Goal: Task Accomplishment & Management: Manage account settings

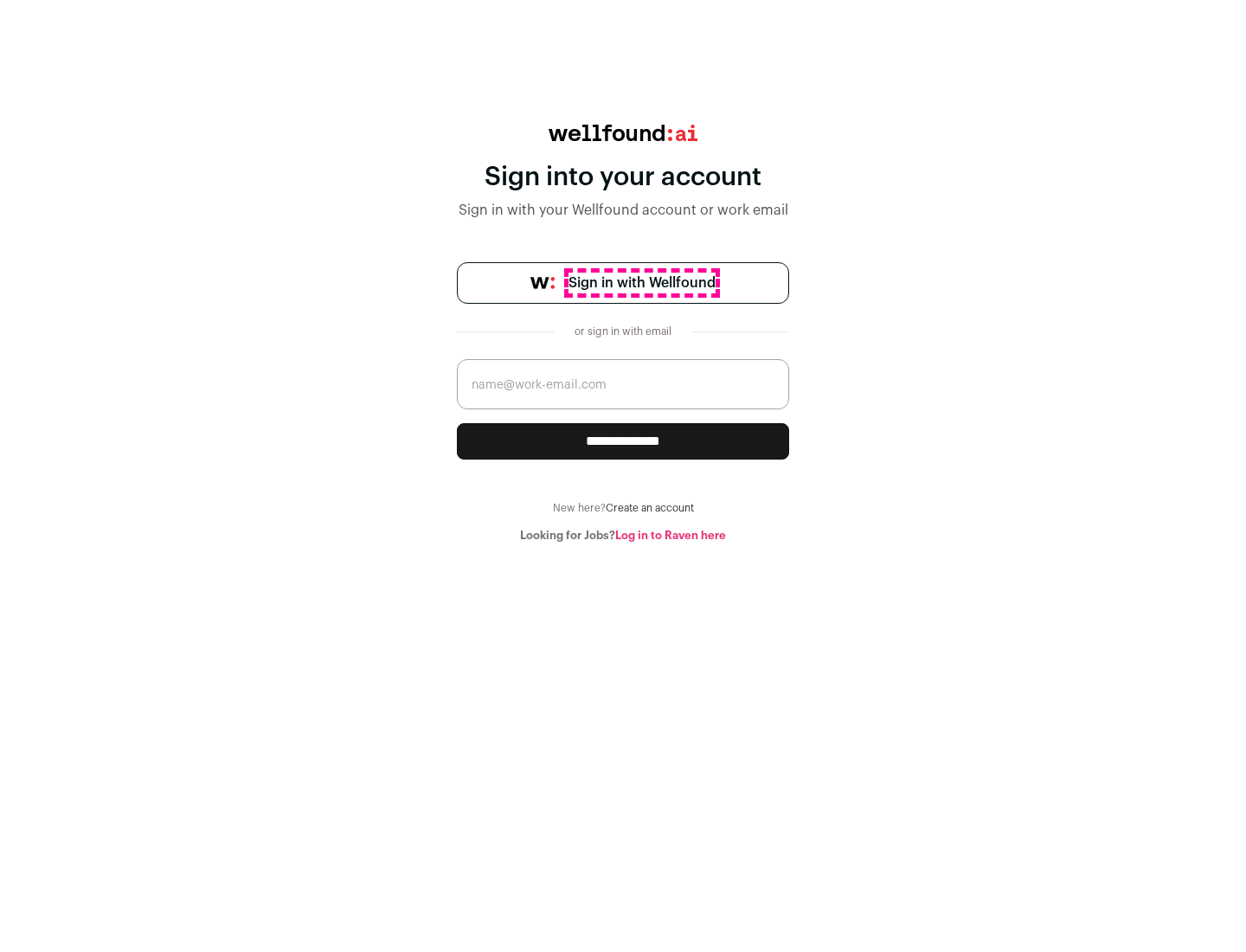
click at [642, 283] on span "Sign in with Wellfound" at bounding box center [642, 283] width 147 height 20
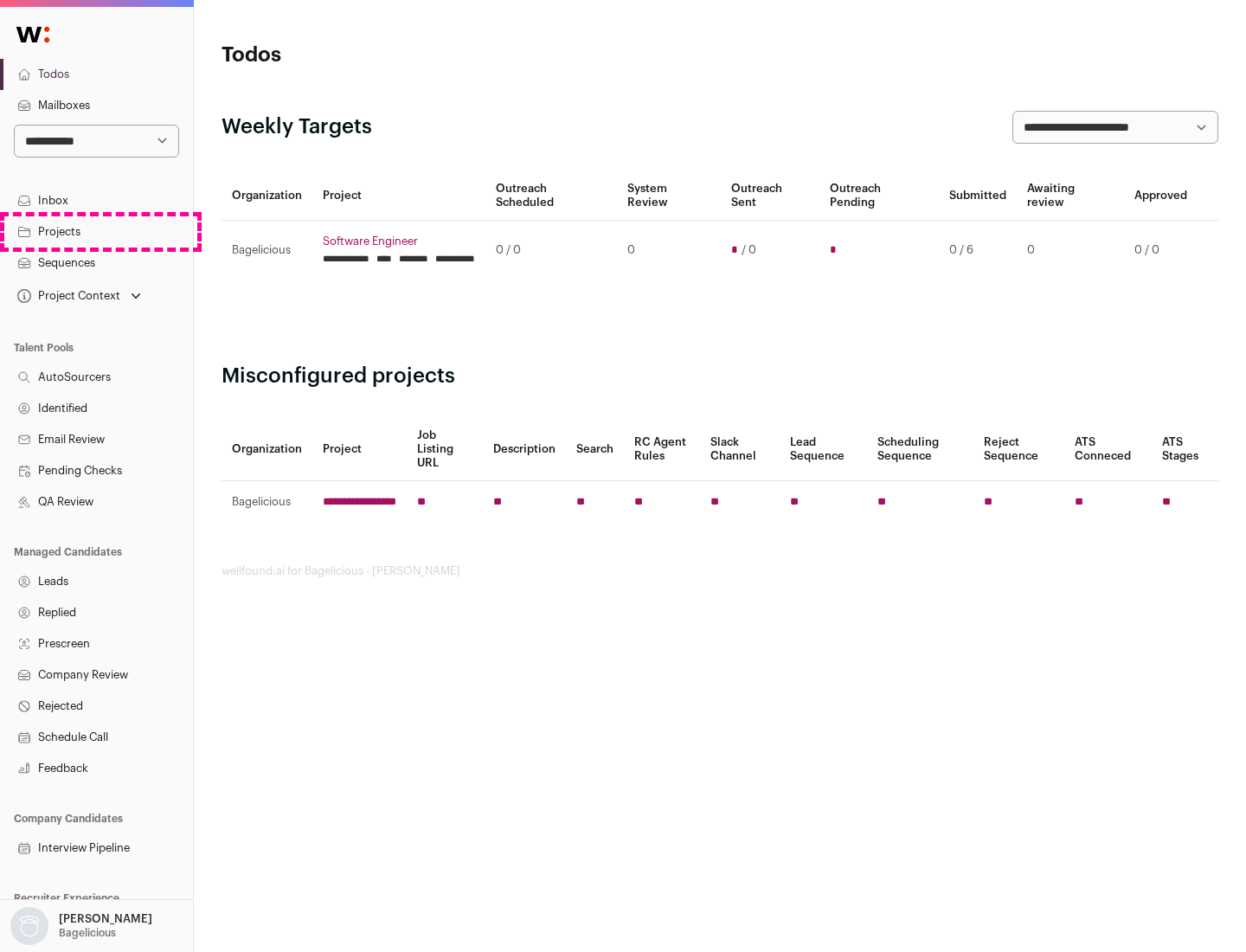
click at [96, 231] on link "Projects" at bounding box center [97, 231] width 193 height 31
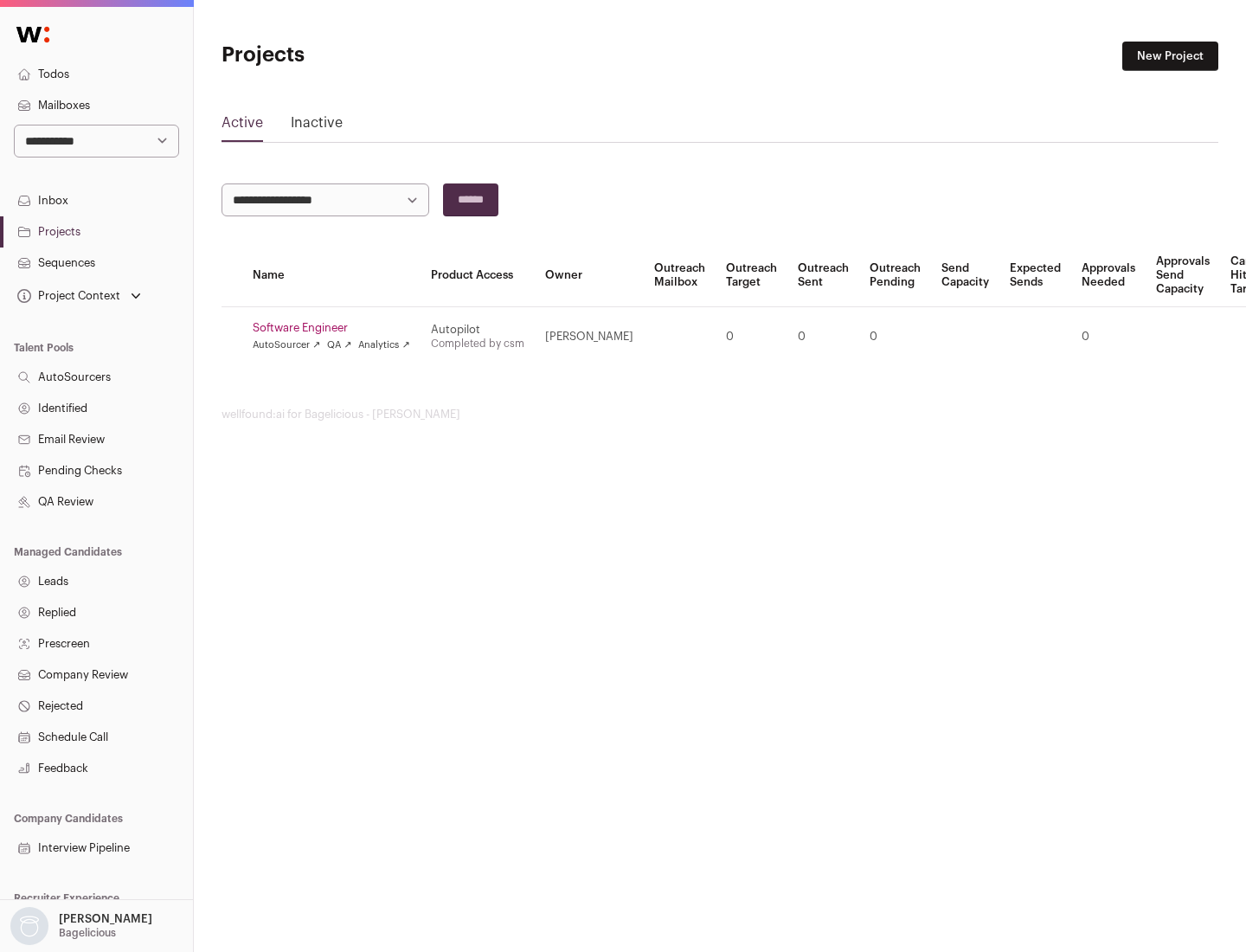
click at [337, 328] on link "Software Engineer" at bounding box center [331, 328] width 158 height 14
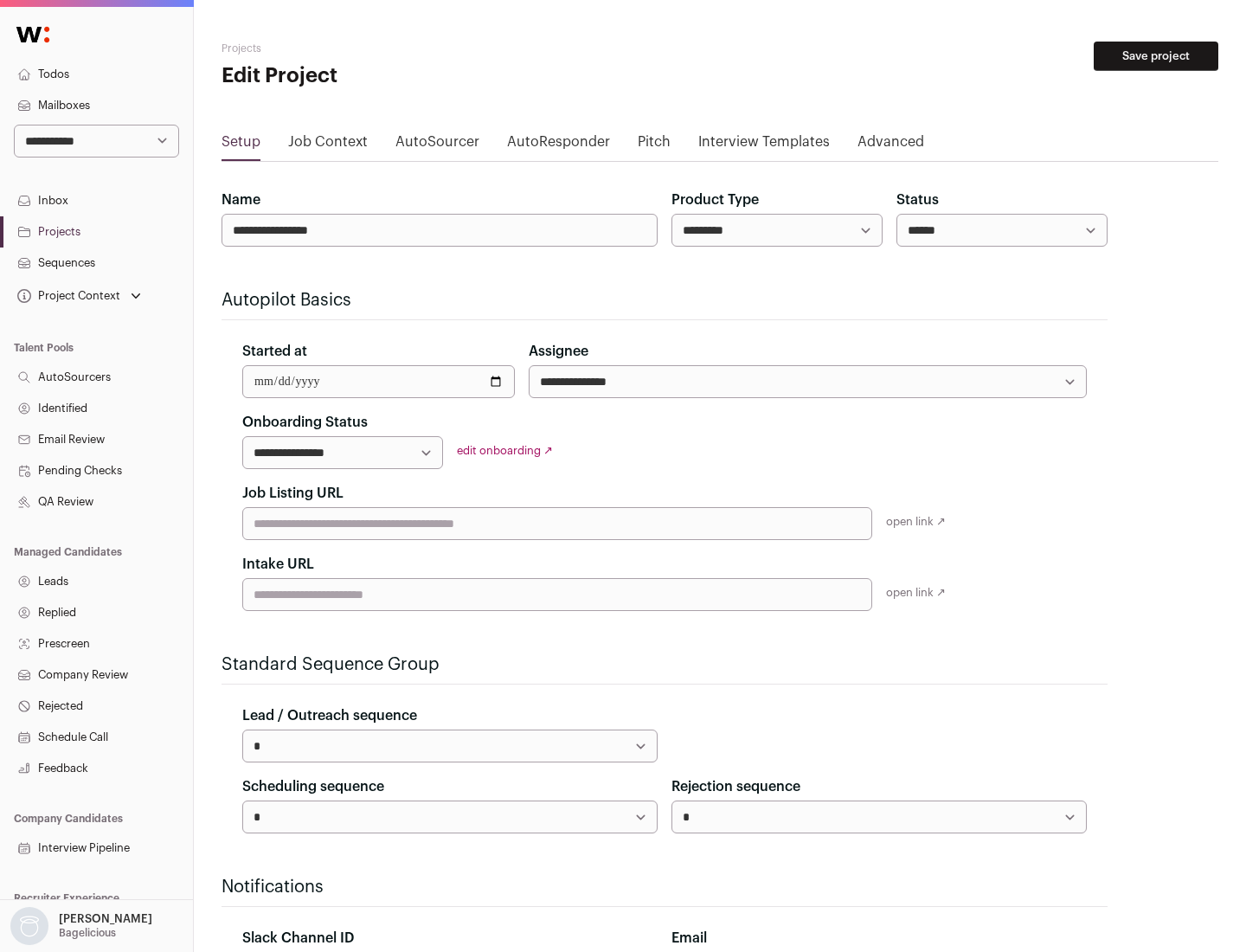
click at [1156, 56] on button "Save project" at bounding box center [1156, 56] width 125 height 29
